Goal: Information Seeking & Learning: Learn about a topic

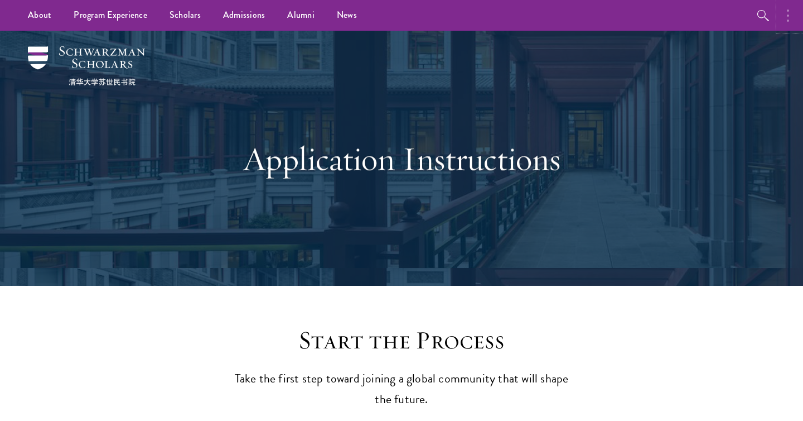
click at [791, 23] on button "button" at bounding box center [791, 15] width 25 height 31
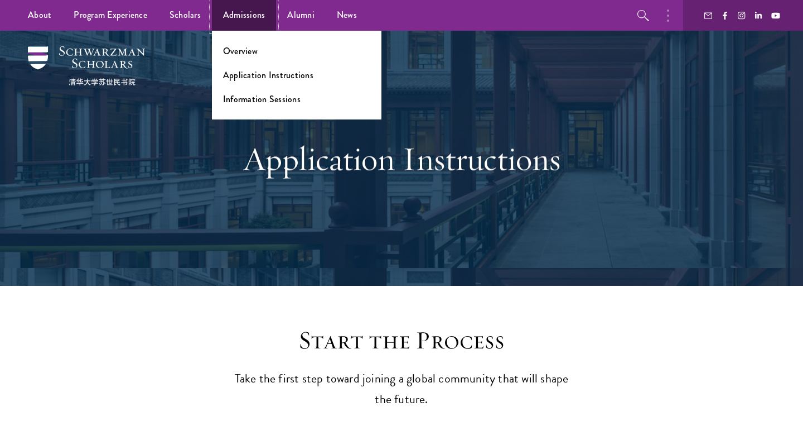
click at [254, 23] on link "Admissions" at bounding box center [244, 15] width 65 height 31
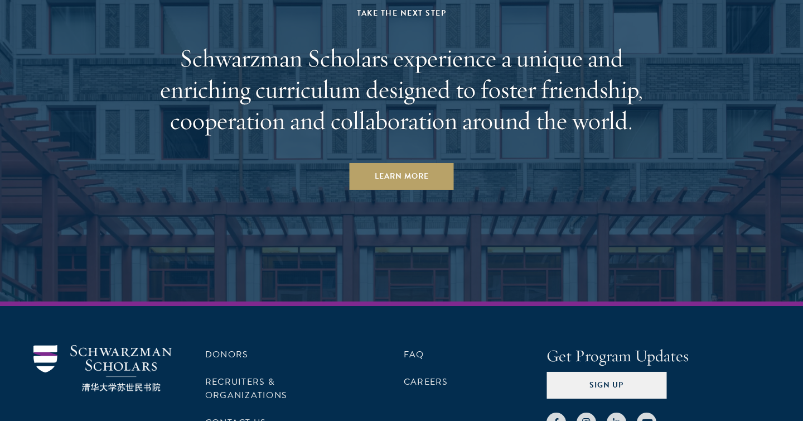
scroll to position [5485, 0]
